Goal: Task Accomplishment & Management: Use online tool/utility

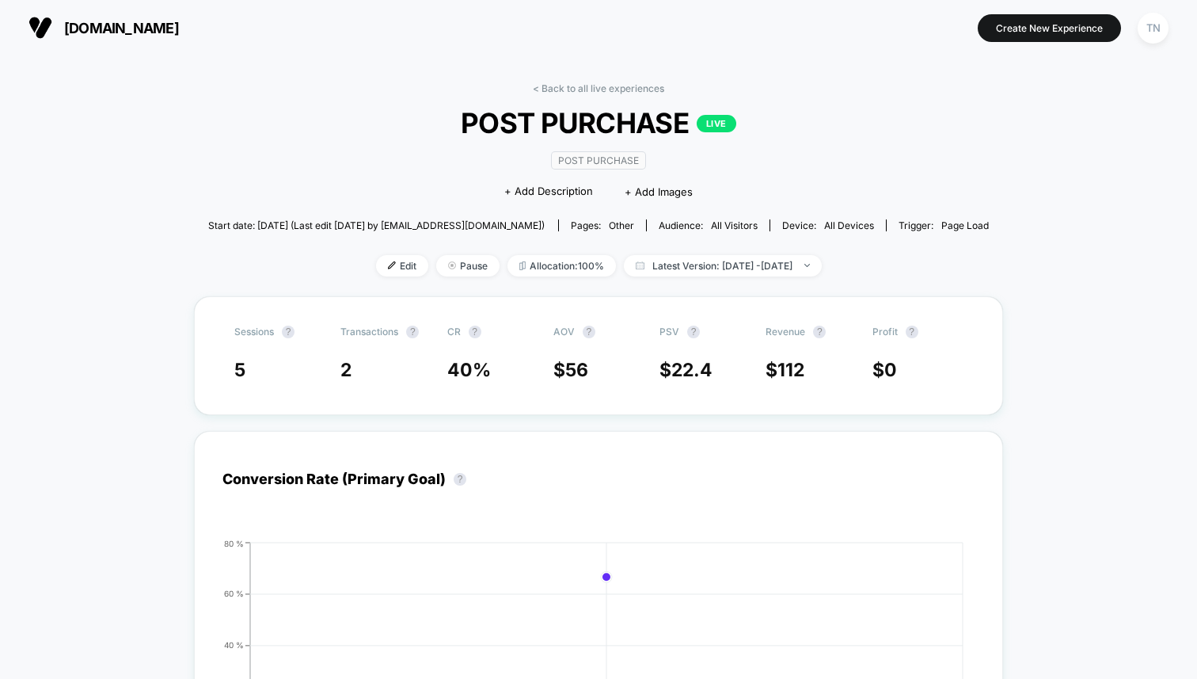
click at [32, 16] on img at bounding box center [41, 28] width 24 height 24
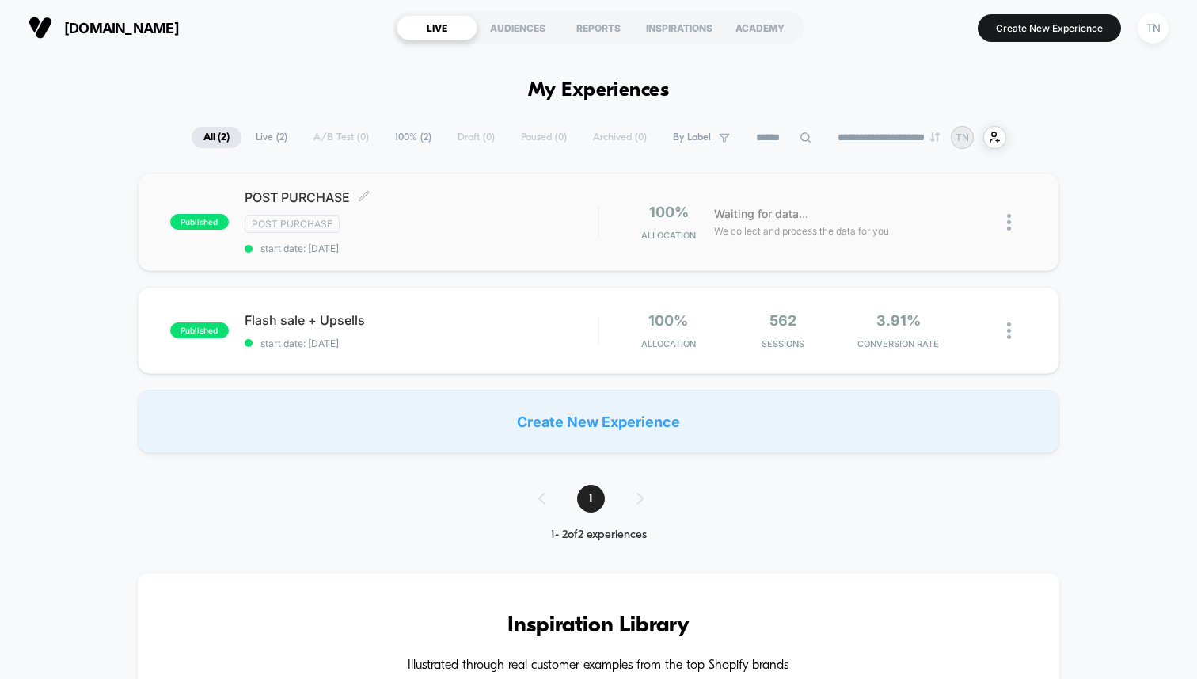
click at [434, 233] on div "POST PURCHASE Click to edit experience details Click to edit experience details…" at bounding box center [421, 221] width 353 height 65
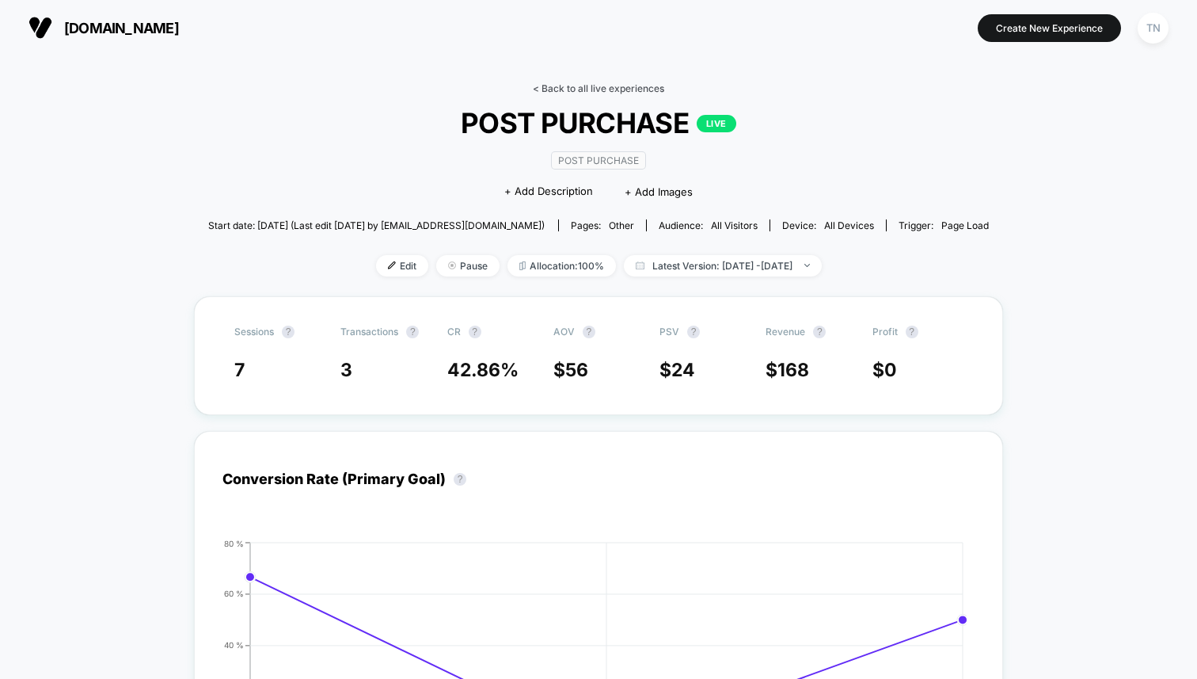
click at [618, 90] on link "< Back to all live experiences" at bounding box center [598, 88] width 131 height 12
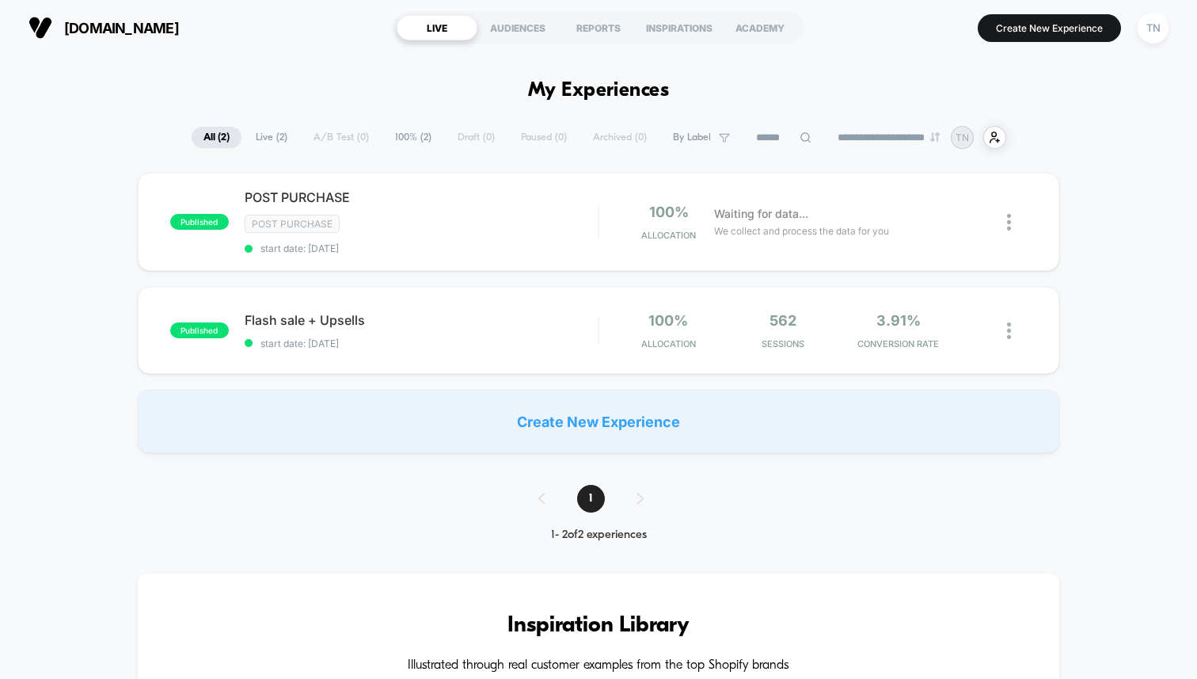
click at [48, 33] on img at bounding box center [41, 28] width 24 height 24
click at [40, 32] on img at bounding box center [41, 28] width 24 height 24
click at [538, 234] on div "POST PURCHASE Post Purchase start date: [DATE]" at bounding box center [421, 221] width 353 height 65
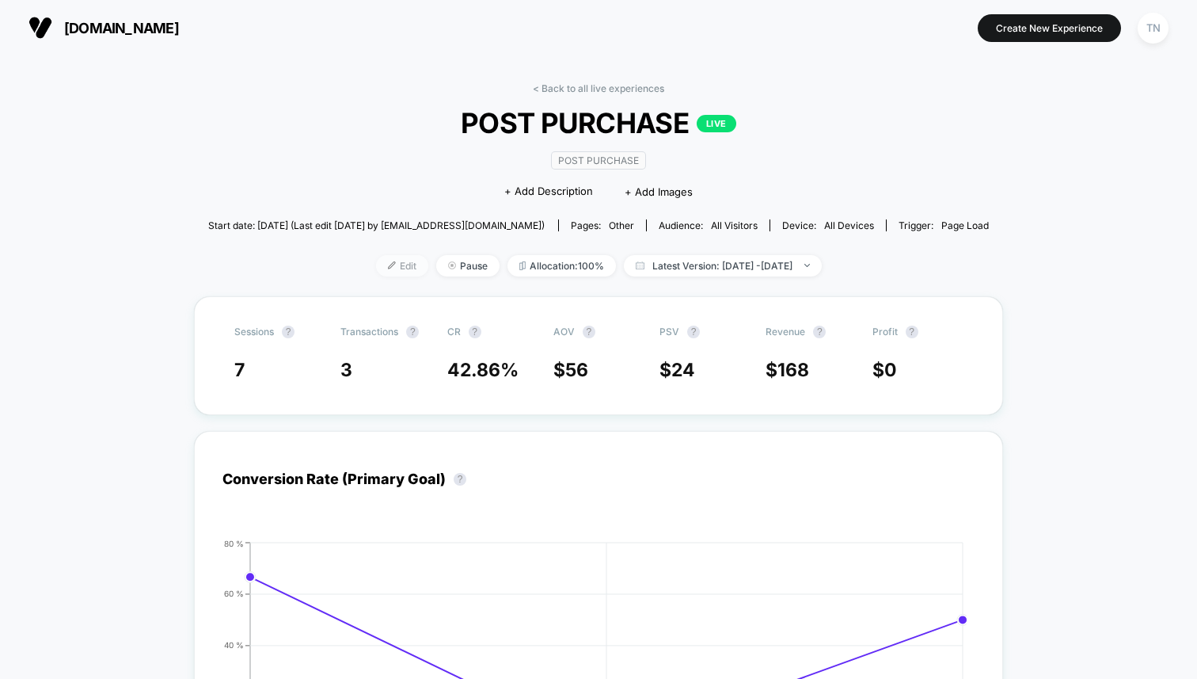
click at [382, 264] on span "Edit" at bounding box center [402, 265] width 52 height 21
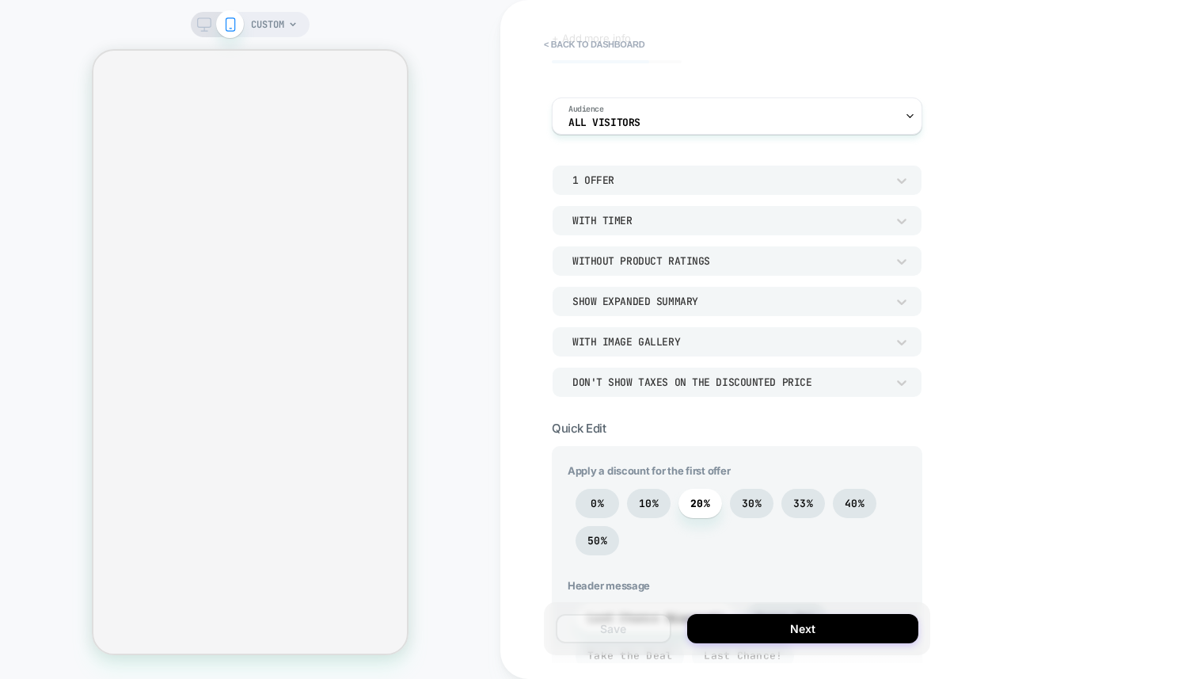
scroll to position [98, 0]
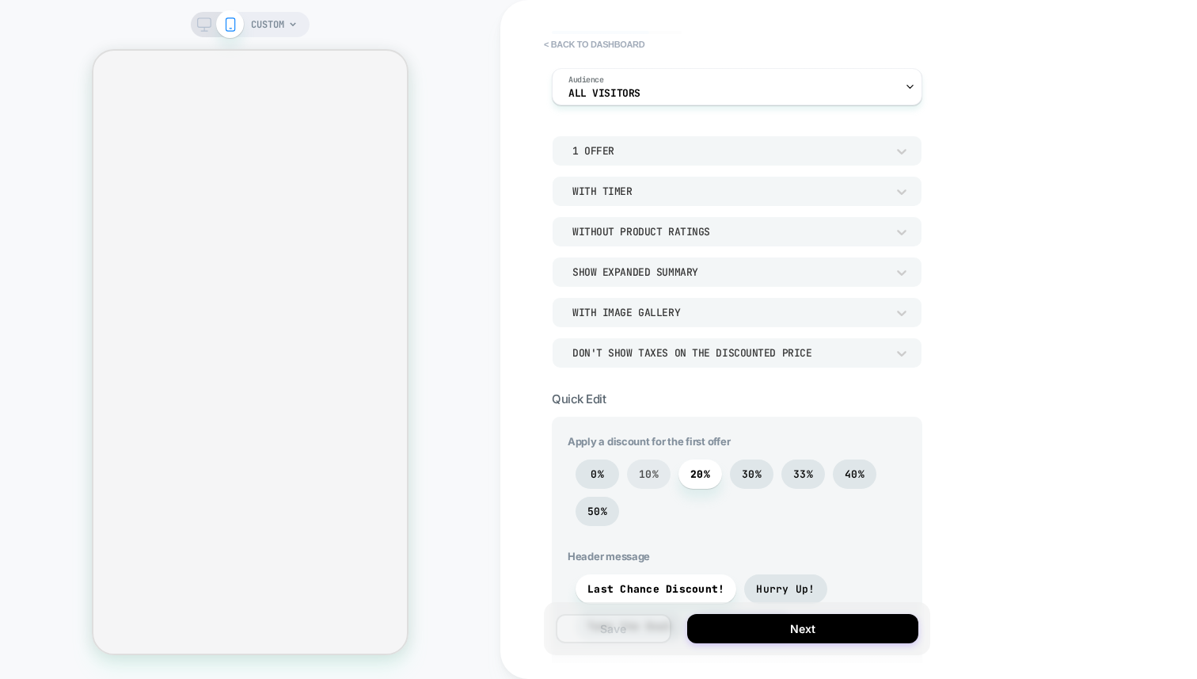
click at [653, 462] on span "10%" at bounding box center [649, 473] width 44 height 29
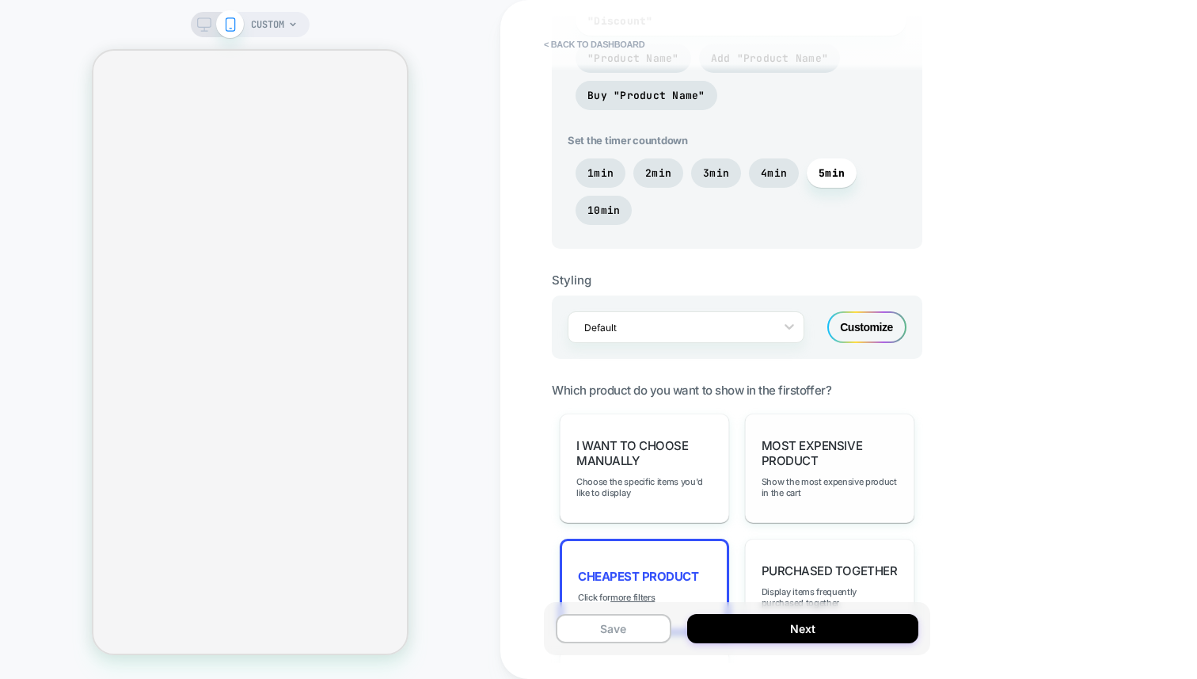
scroll to position [1006, 0]
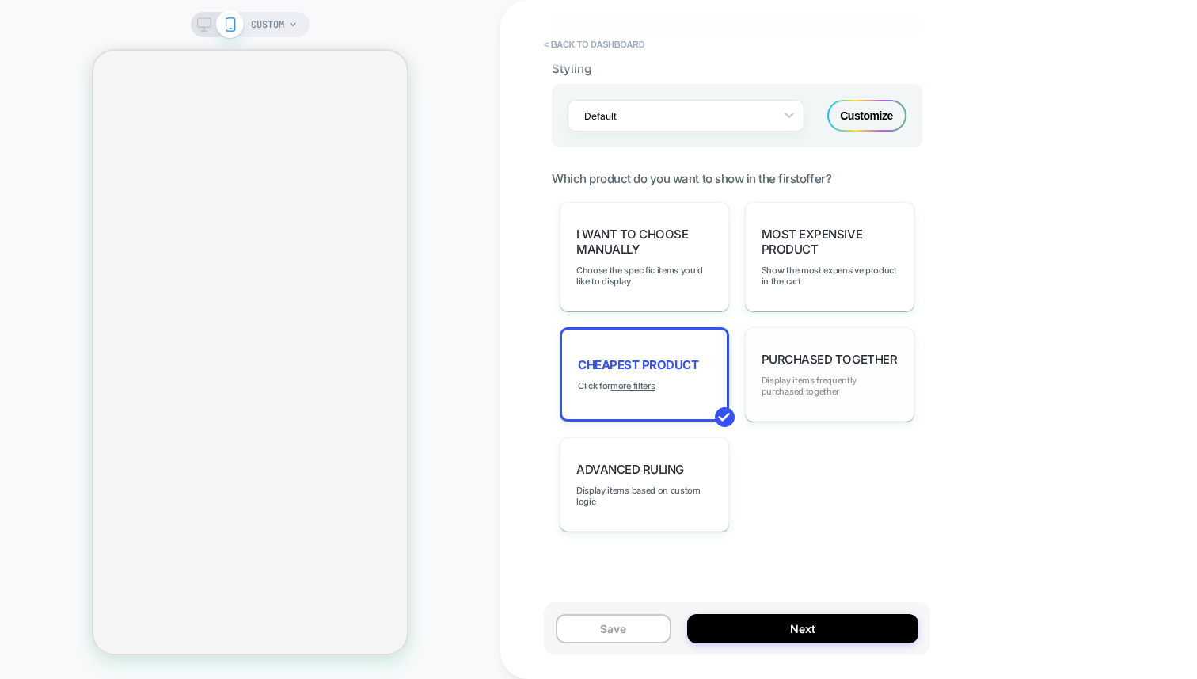
click at [810, 379] on span "Display items frequently purchased together" at bounding box center [830, 386] width 136 height 22
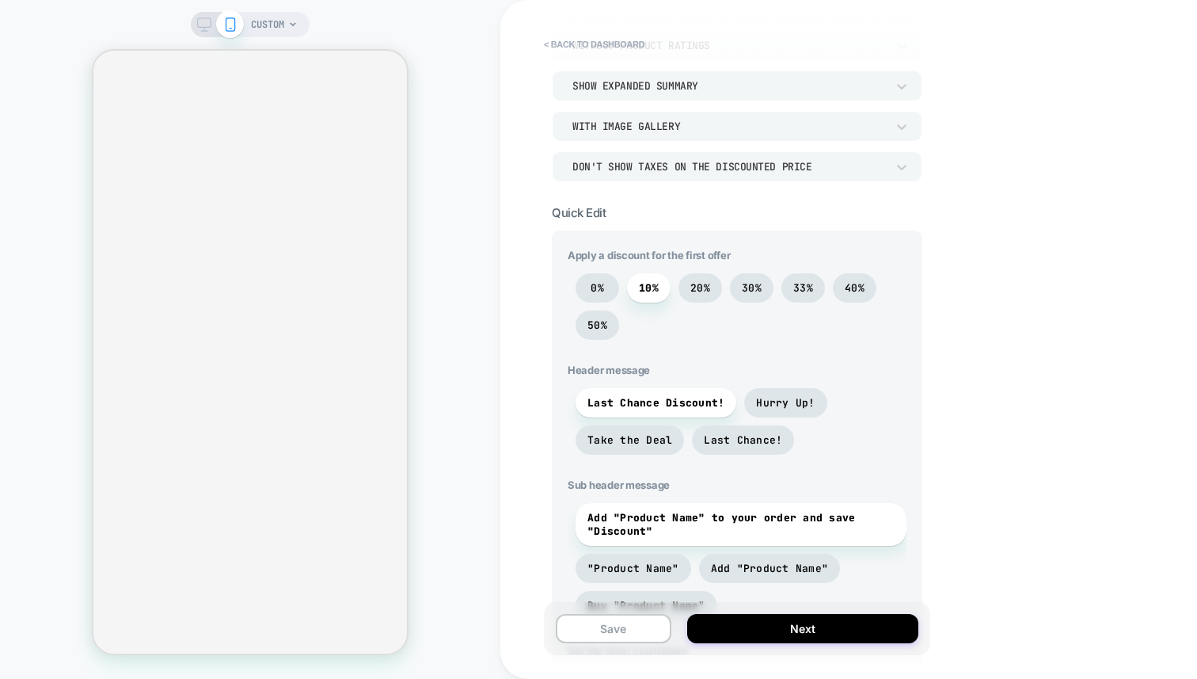
scroll to position [356, 0]
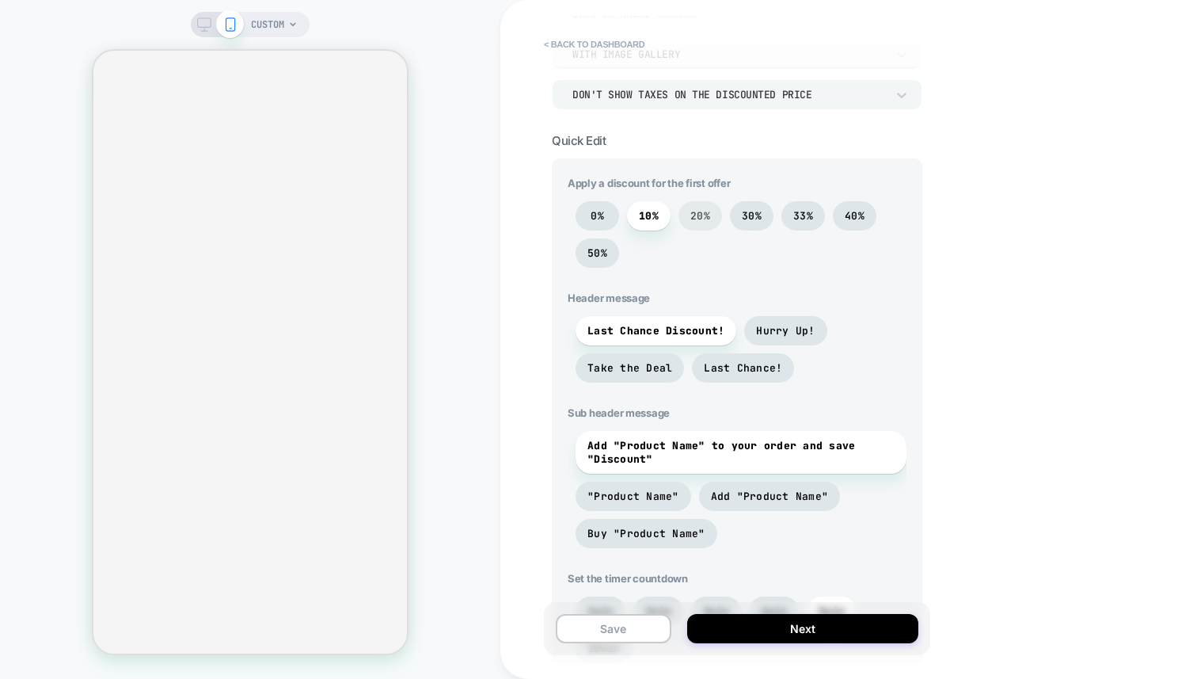
click at [708, 221] on span "20%" at bounding box center [700, 215] width 20 height 13
click at [604, 251] on span "50%" at bounding box center [598, 252] width 20 height 13
click at [718, 226] on div "0% 10% 20% 30% 33% 40% 50%" at bounding box center [737, 238] width 339 height 74
click at [713, 219] on span "20%" at bounding box center [701, 215] width 44 height 29
click at [606, 261] on span "50%" at bounding box center [598, 252] width 44 height 29
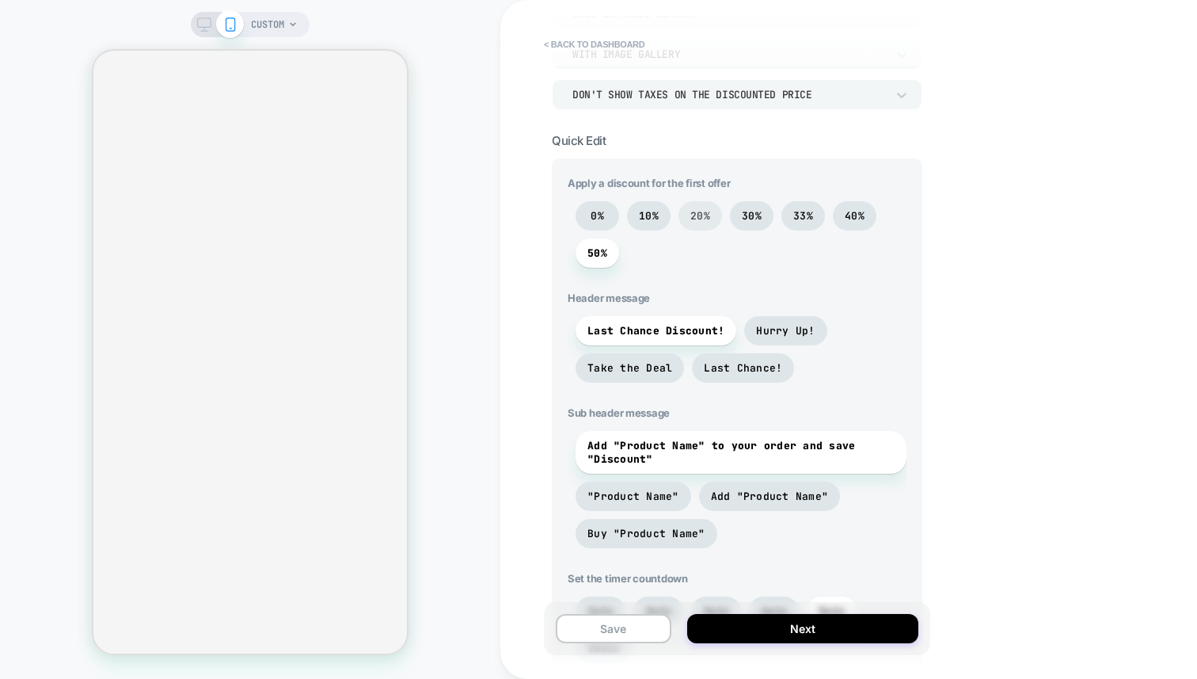
click at [717, 211] on span "20%" at bounding box center [701, 215] width 44 height 29
click at [675, 215] on div "0% 10% 20% 30% 33% 40% 50%" at bounding box center [737, 238] width 339 height 74
click at [662, 214] on span "10%" at bounding box center [649, 215] width 44 height 29
click at [705, 218] on span "20%" at bounding box center [700, 215] width 20 height 13
click at [623, 221] on div "0% 10% 20% 30% 33% 40% 50%" at bounding box center [737, 238] width 339 height 74
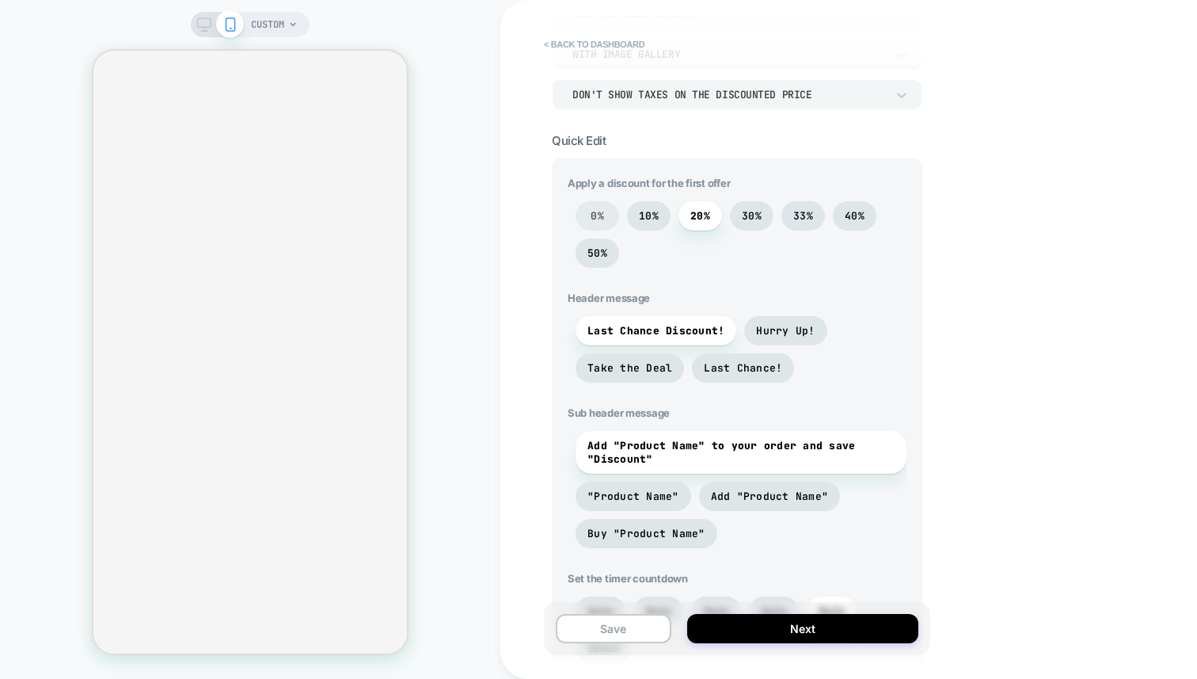
click at [603, 219] on span "0%" at bounding box center [598, 215] width 44 height 29
click at [679, 219] on span "20%" at bounding box center [701, 215] width 44 height 29
click at [650, 219] on span "10%" at bounding box center [649, 215] width 20 height 13
click at [683, 222] on span "20%" at bounding box center [701, 215] width 44 height 29
click at [679, 222] on div "0% 10% 20% 30% 33% 40% 50%" at bounding box center [737, 238] width 339 height 74
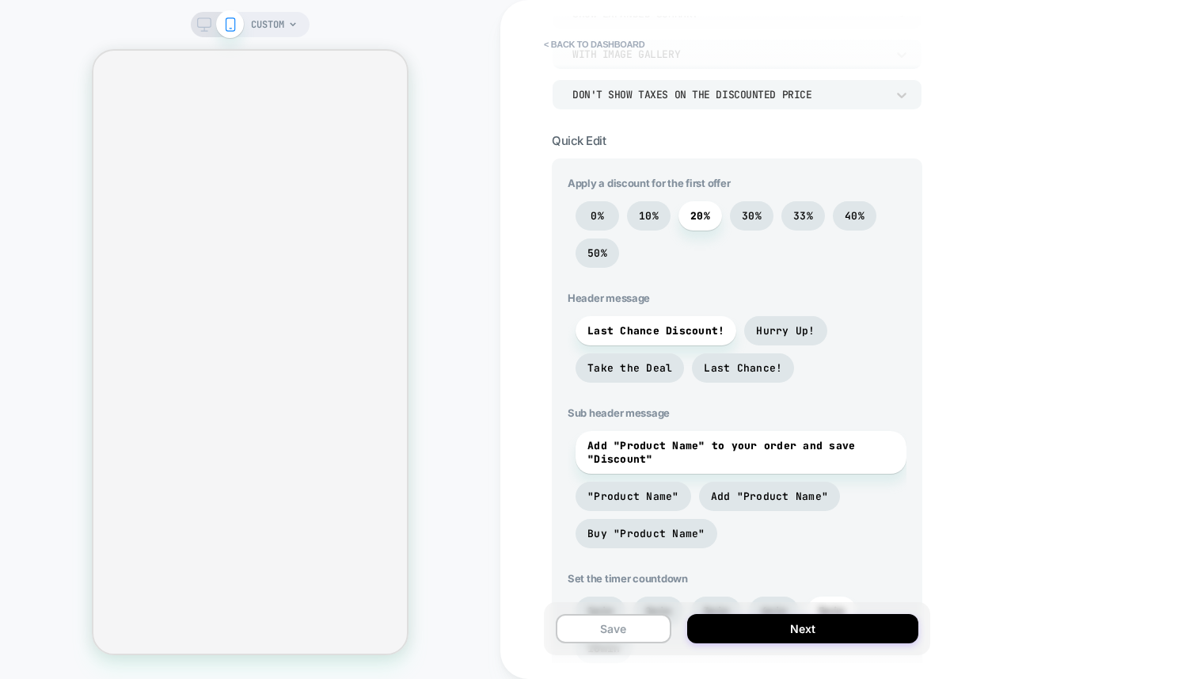
click at [672, 221] on div "0% 10% 20% 30% 33% 40% 50%" at bounding box center [737, 238] width 339 height 74
click at [667, 221] on span "10%" at bounding box center [649, 215] width 44 height 29
click at [700, 223] on span "20%" at bounding box center [701, 215] width 44 height 29
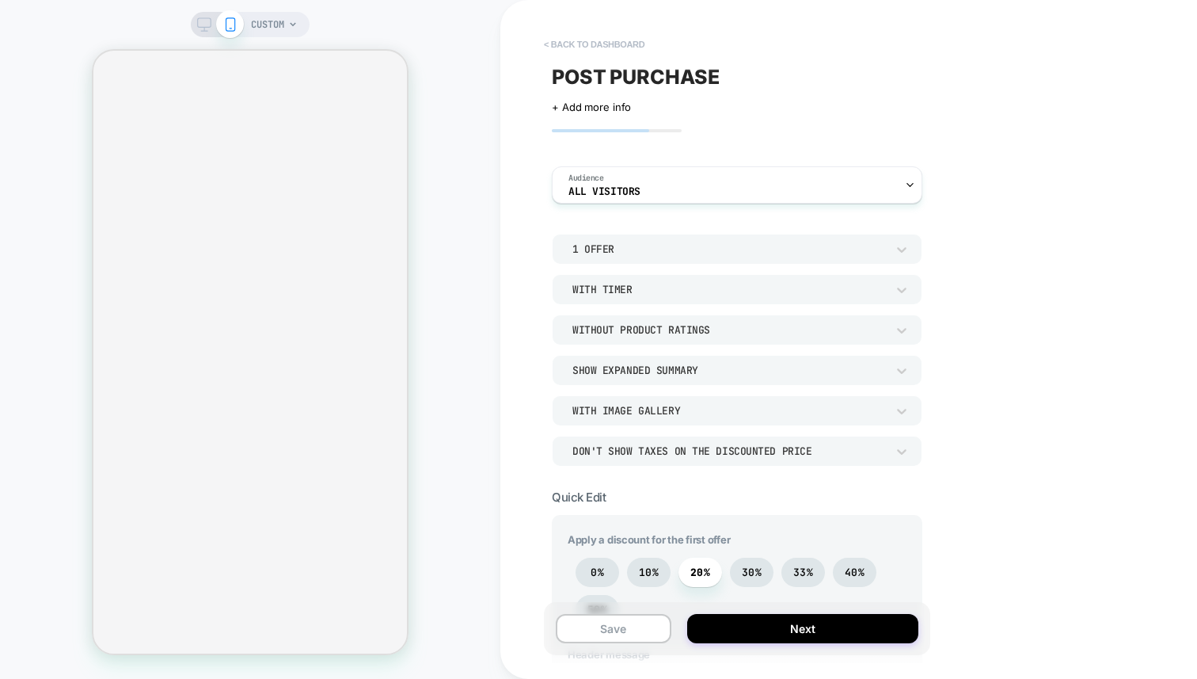
click at [588, 49] on button "< back to dashboard" at bounding box center [594, 44] width 116 height 25
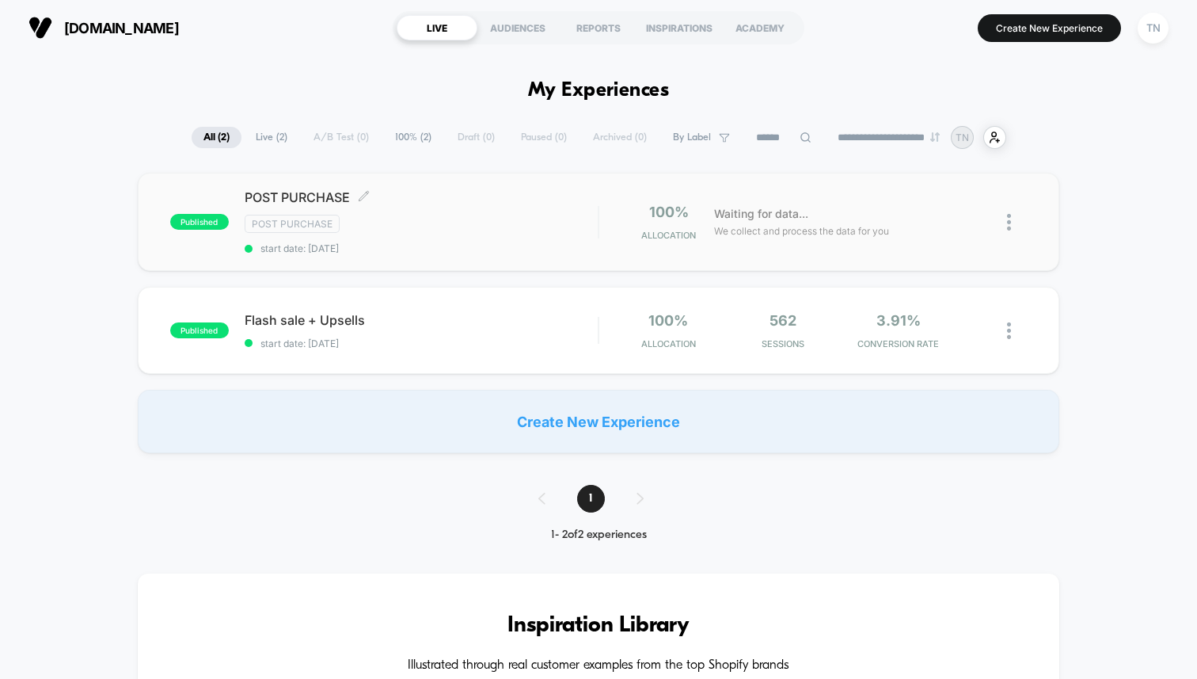
click at [555, 207] on div "POST PURCHASE Click to edit experience details Click to edit experience details…" at bounding box center [421, 221] width 353 height 65
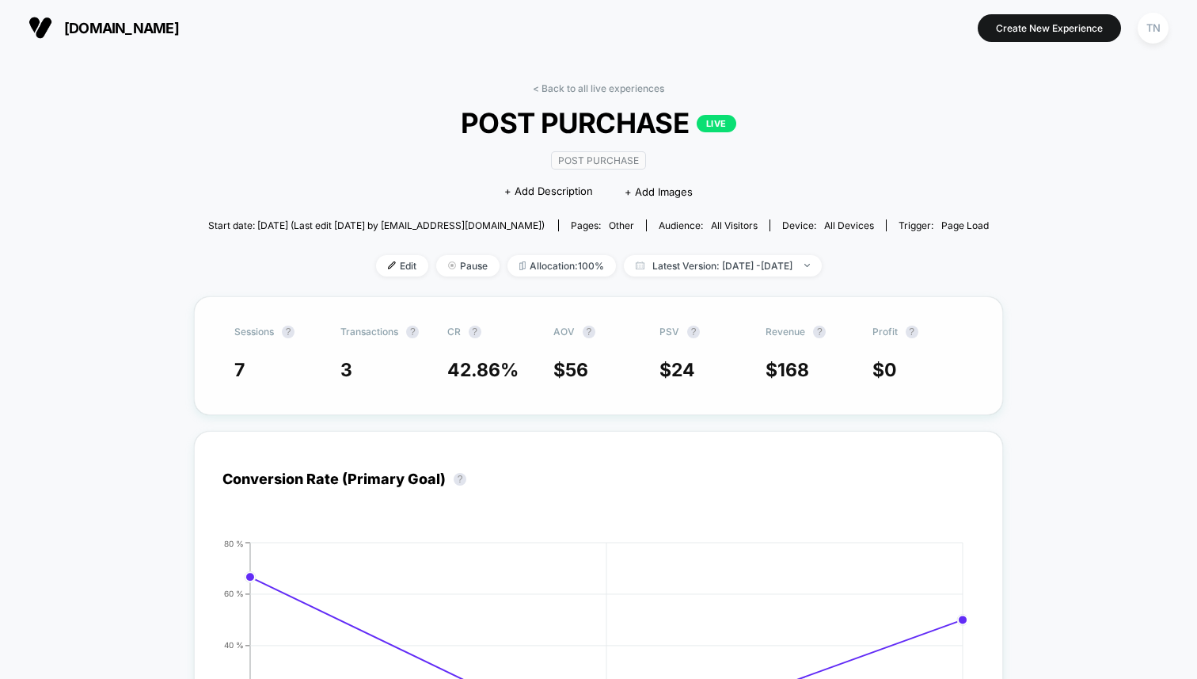
click at [472, 374] on span "42.86 %" at bounding box center [482, 370] width 71 height 22
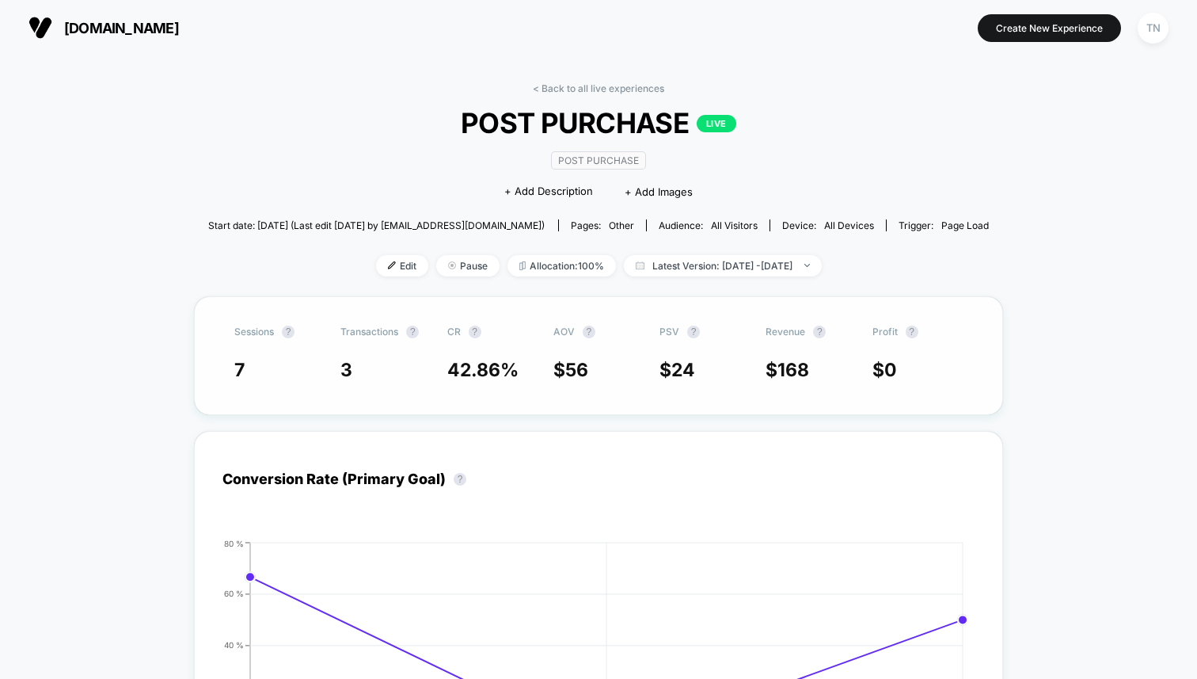
click at [472, 374] on span "42.86 %" at bounding box center [482, 370] width 71 height 22
click at [408, 96] on div "< Back to all live experiences POST PURCHASE LIVE Post Purchase Click to edit e…" at bounding box center [599, 189] width 782 height 214
click at [439, 137] on span "POST PURCHASE LIVE" at bounding box center [598, 122] width 703 height 33
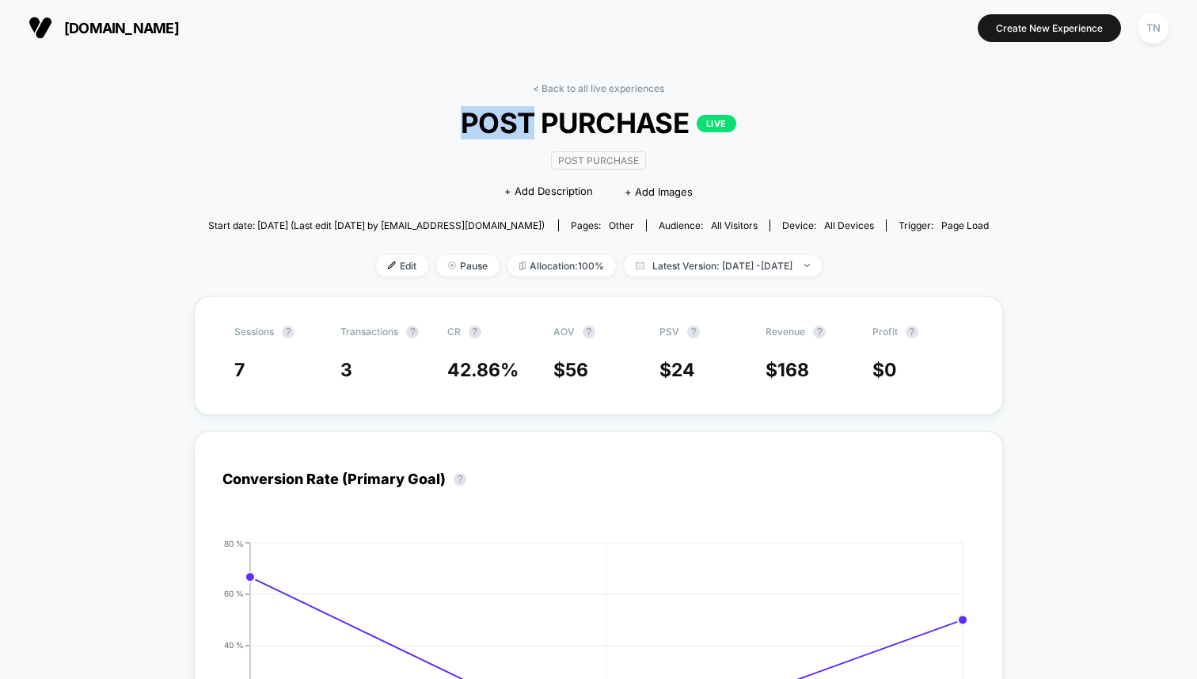
click at [439, 137] on span "POST PURCHASE LIVE" at bounding box center [598, 122] width 703 height 33
click at [455, 368] on span "42.86 %" at bounding box center [482, 370] width 71 height 22
